Goal: Information Seeking & Learning: Learn about a topic

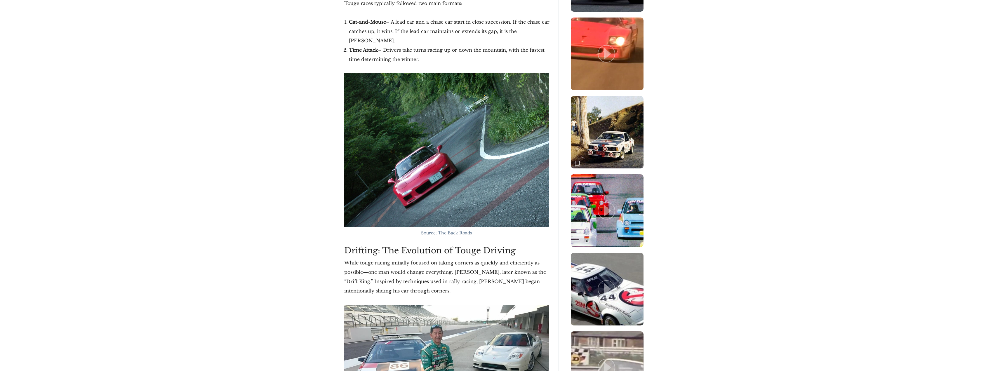
scroll to position [642, 0]
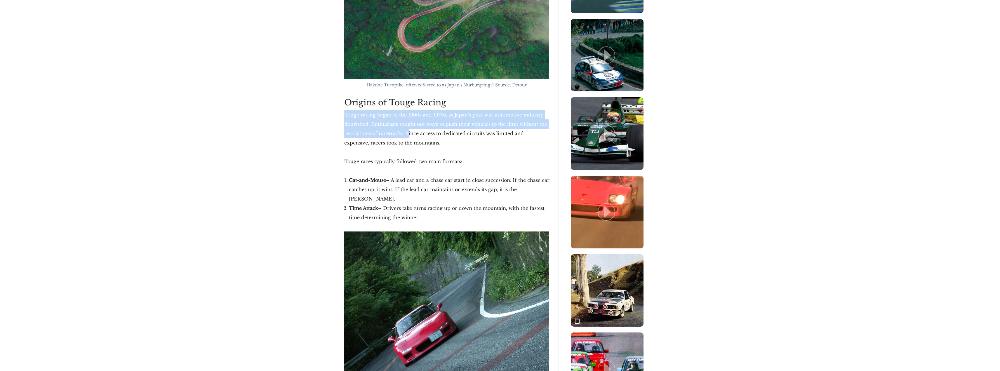
drag, startPoint x: 346, startPoint y: 114, endPoint x: 408, endPoint y: 137, distance: 66.8
click at [408, 137] on p "Touge racing began in the 1960s and 1970s, as Japan’s post-war automotive indus…" at bounding box center [446, 128] width 205 height 37
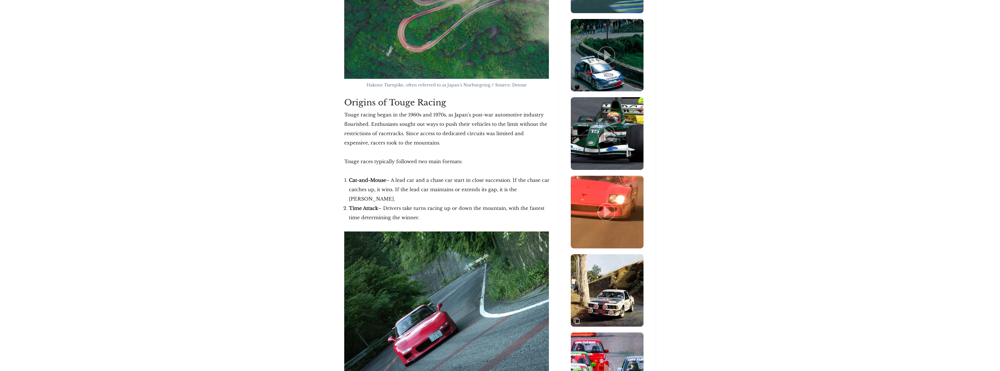
drag, startPoint x: 370, startPoint y: 121, endPoint x: 505, endPoint y: 209, distance: 161.1
copy div "Enthusiasts sought out ways to push their vehicles to the limit without the res…"
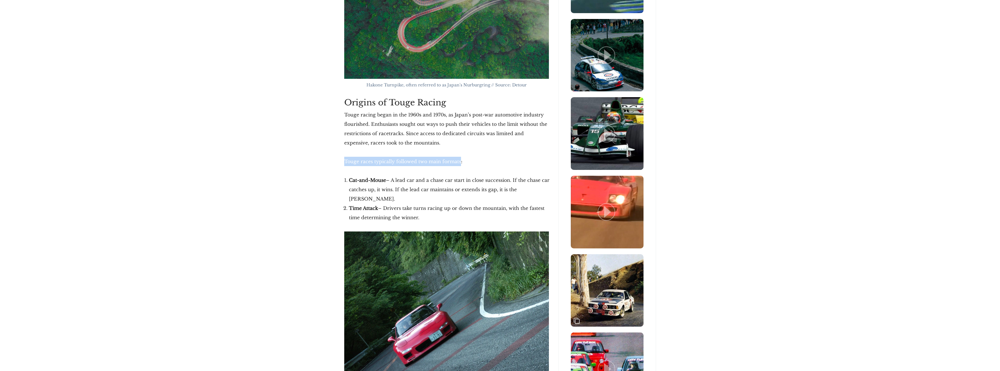
drag, startPoint x: 345, startPoint y: 161, endPoint x: 459, endPoint y: 167, distance: 114.2
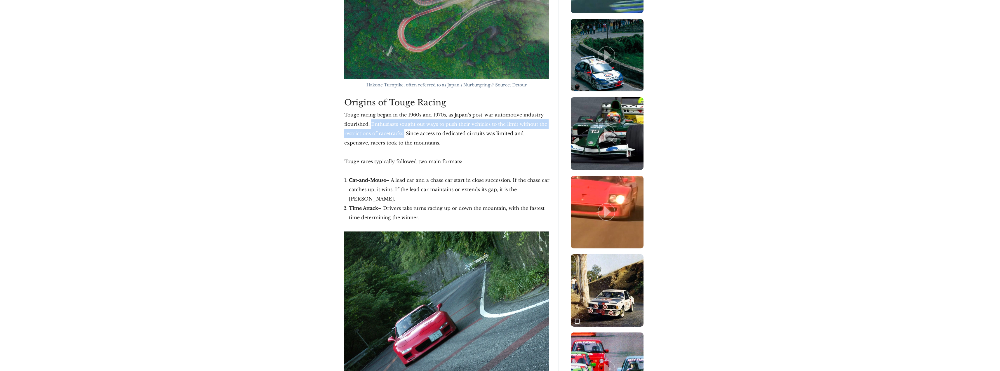
drag, startPoint x: 371, startPoint y: 123, endPoint x: 409, endPoint y: 154, distance: 49.6
click at [404, 138] on p "Touge racing began in the 1960s and 1970s, as Japan’s post-war automotive indus…" at bounding box center [446, 128] width 205 height 37
click at [399, 135] on p "Touge racing began in the 1960s and 1970s, as Japan’s post-war automotive indus…" at bounding box center [446, 128] width 205 height 37
drag, startPoint x: 371, startPoint y: 122, endPoint x: 404, endPoint y: 136, distance: 35.7
click at [404, 136] on p "Touge racing began in the 1960s and 1970s, as Japan’s post-war automotive indus…" at bounding box center [446, 128] width 205 height 37
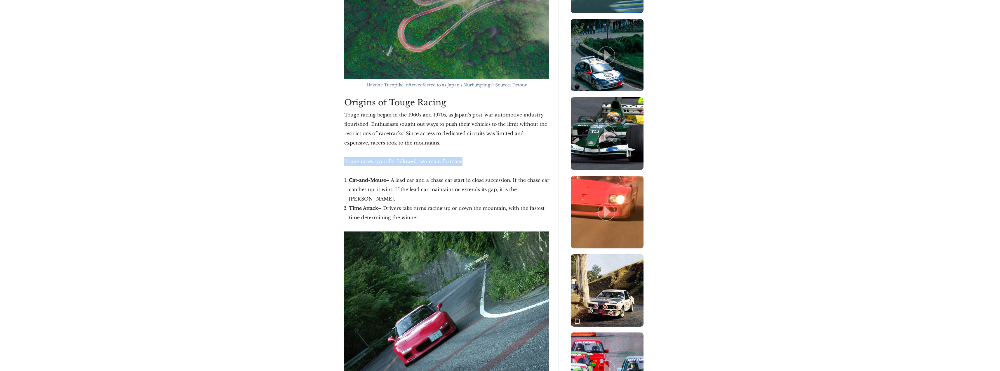
drag, startPoint x: 345, startPoint y: 160, endPoint x: 465, endPoint y: 164, distance: 120.0
click at [465, 163] on p "Touge races typically followed two main formats:" at bounding box center [446, 161] width 205 height 9
copy p "Touge races typically followed two main formats:"
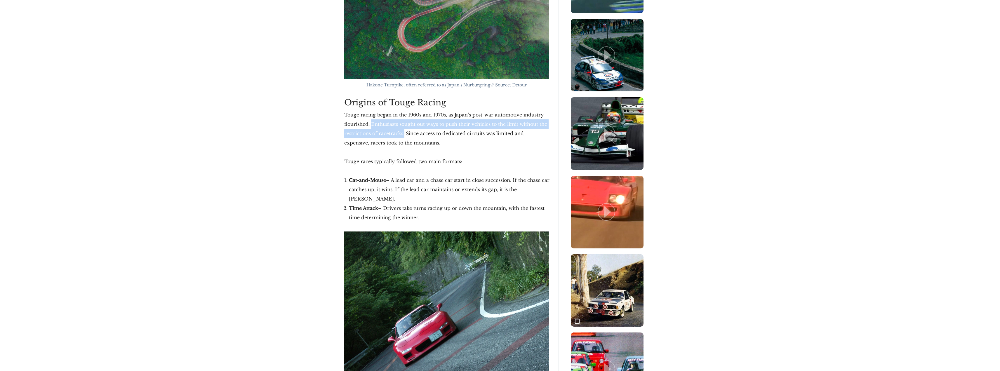
drag, startPoint x: 371, startPoint y: 123, endPoint x: 404, endPoint y: 134, distance: 34.2
click at [404, 134] on p "Touge racing began in the 1960s and 1970s, as Japan’s post-war automotive indus…" at bounding box center [446, 128] width 205 height 37
copy p "Enthusiasts sought out ways to push their vehicles to the limit without the res…"
